Goal: Find specific page/section: Find specific page/section

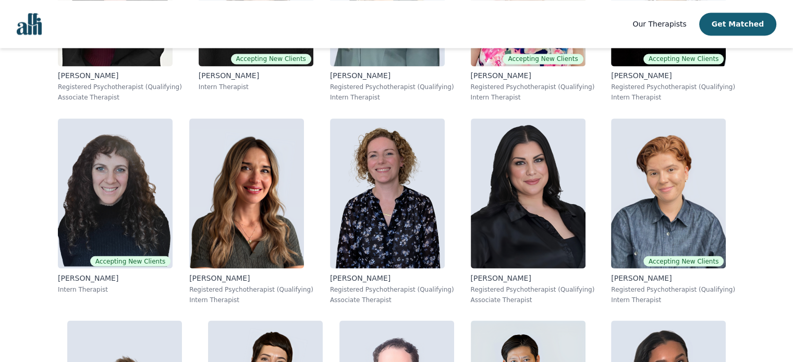
scroll to position [1770, 0]
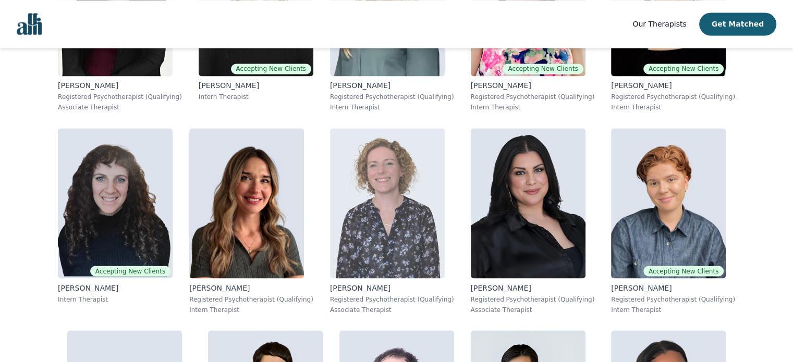
click at [409, 183] on img at bounding box center [387, 203] width 115 height 150
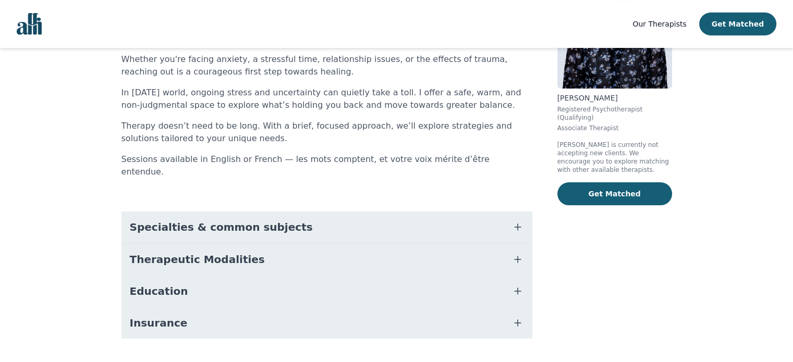
scroll to position [136, 0]
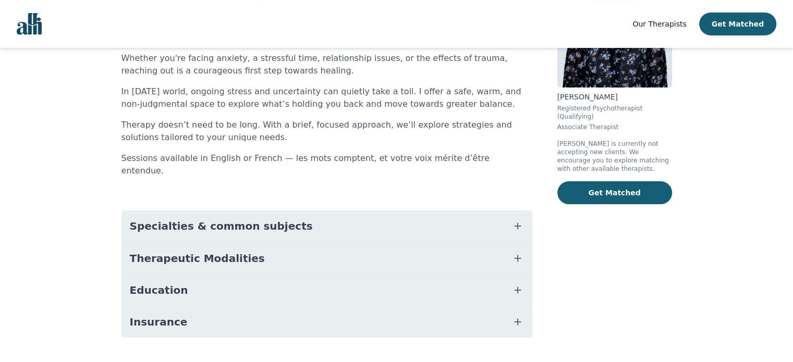
click at [517, 223] on icon "button" at bounding box center [517, 226] width 6 height 6
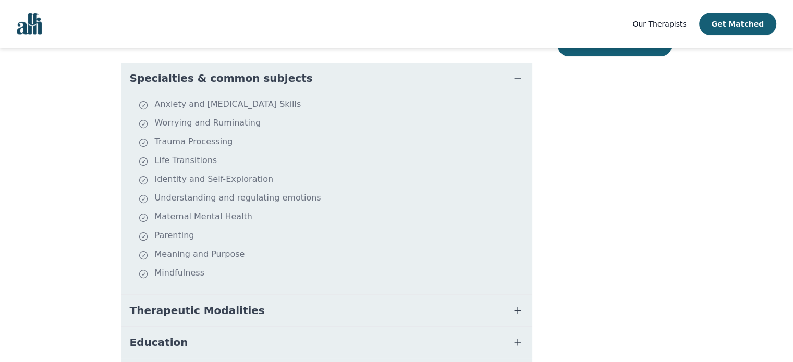
scroll to position [281, 0]
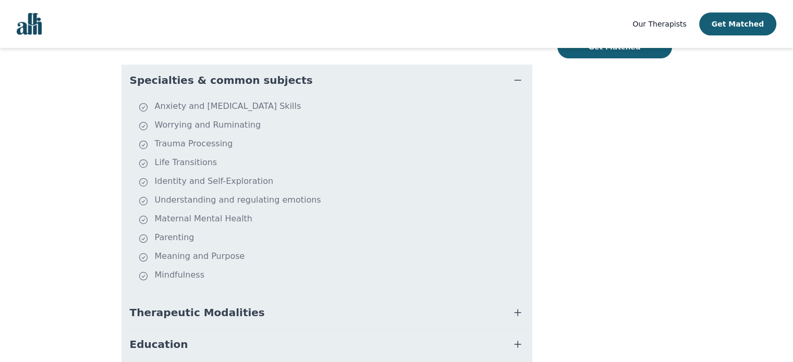
click at [520, 306] on icon "button" at bounding box center [517, 312] width 13 height 13
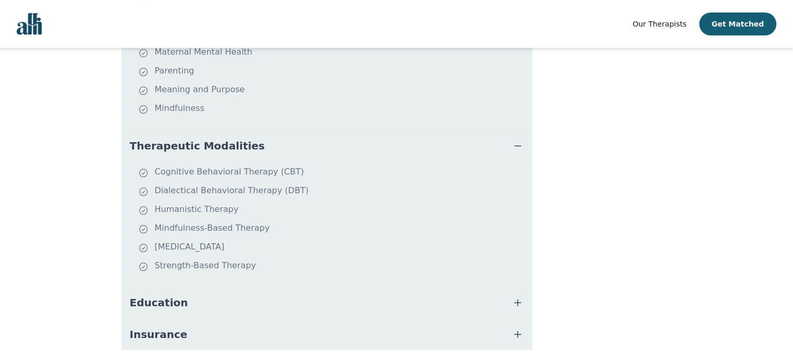
scroll to position [461, 0]
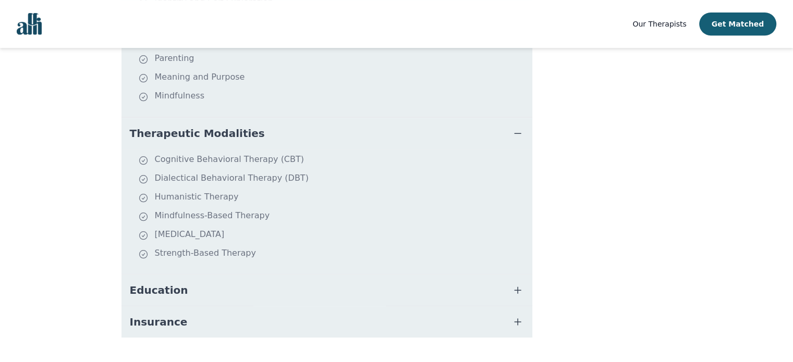
click at [515, 287] on icon "button" at bounding box center [517, 290] width 6 height 6
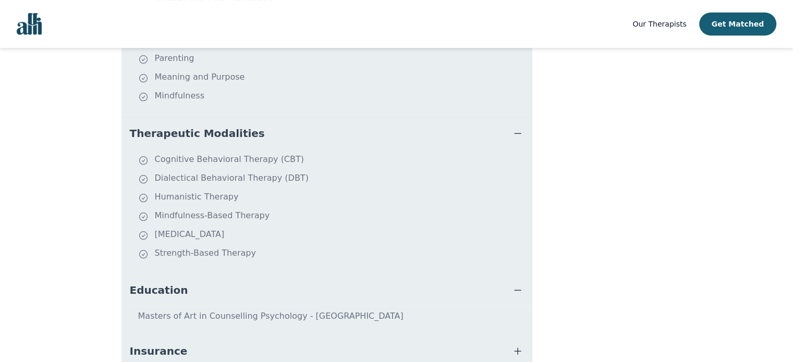
click at [519, 345] on icon "button" at bounding box center [517, 351] width 13 height 13
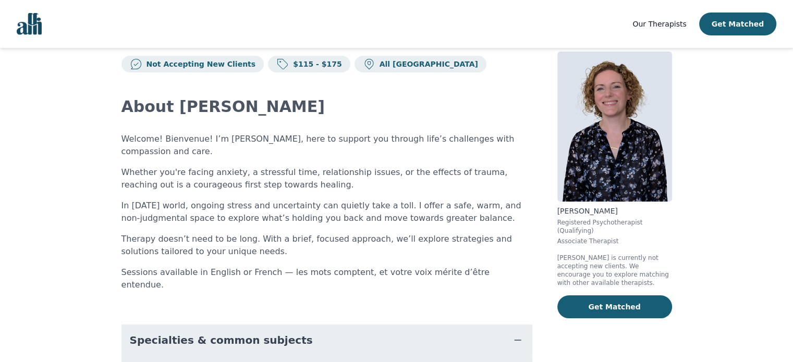
scroll to position [0, 0]
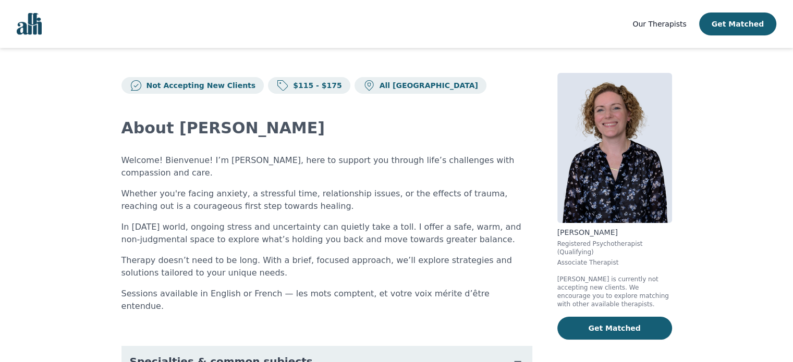
scroll to position [567, 0]
